Goal: Information Seeking & Learning: Understand process/instructions

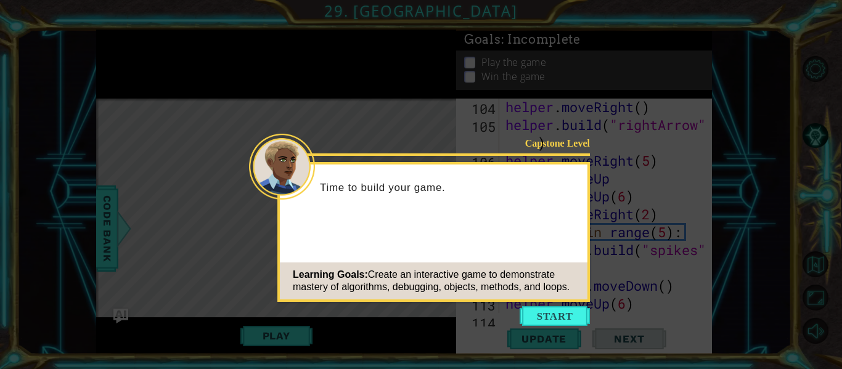
scroll to position [2270, 0]
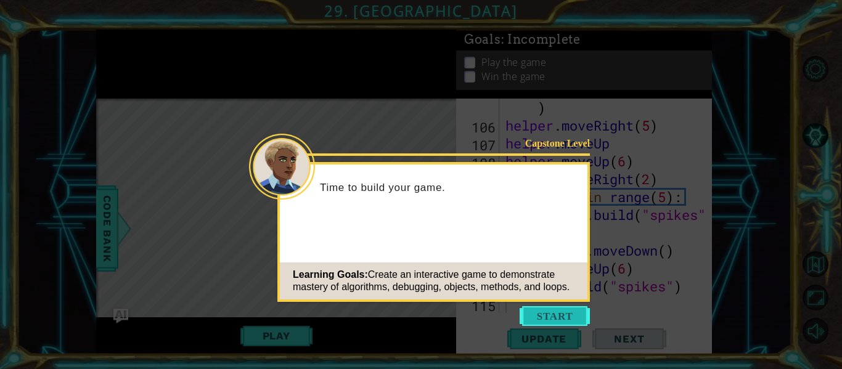
click at [560, 324] on button "Start" at bounding box center [555, 316] width 70 height 20
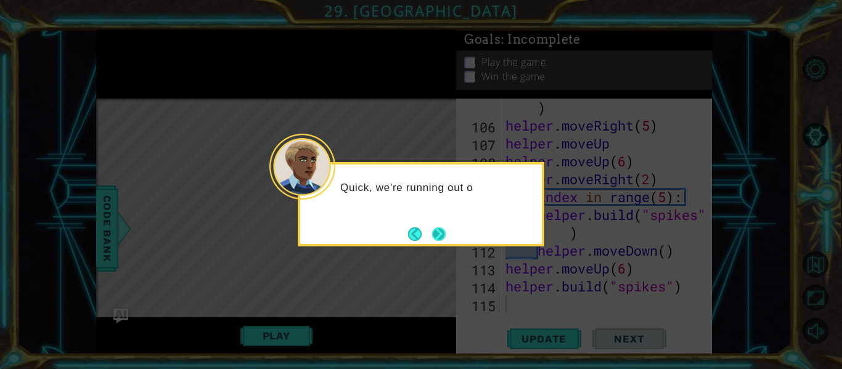
click at [446, 241] on button "Next" at bounding box center [439, 234] width 14 height 14
click at [438, 233] on button "Next" at bounding box center [439, 234] width 14 height 14
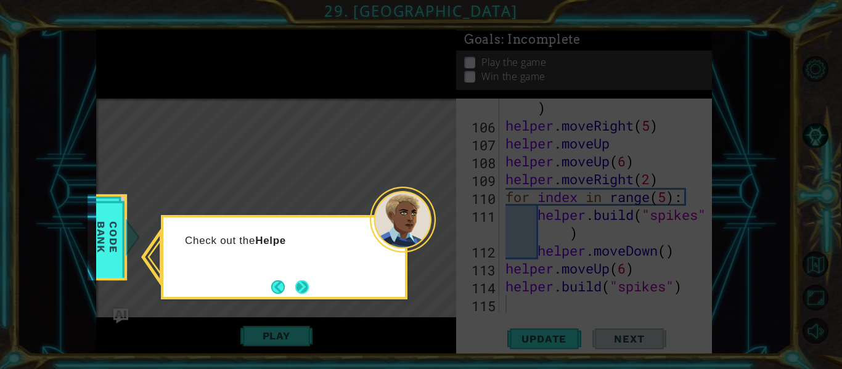
click at [309, 283] on button "Next" at bounding box center [302, 287] width 14 height 14
